Goal: Transaction & Acquisition: Purchase product/service

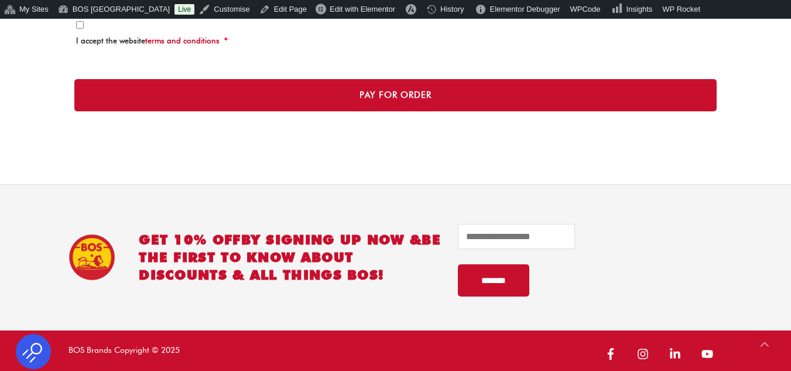
scroll to position [659, 0]
